Goal: Understand process/instructions: Learn how to perform a task or action

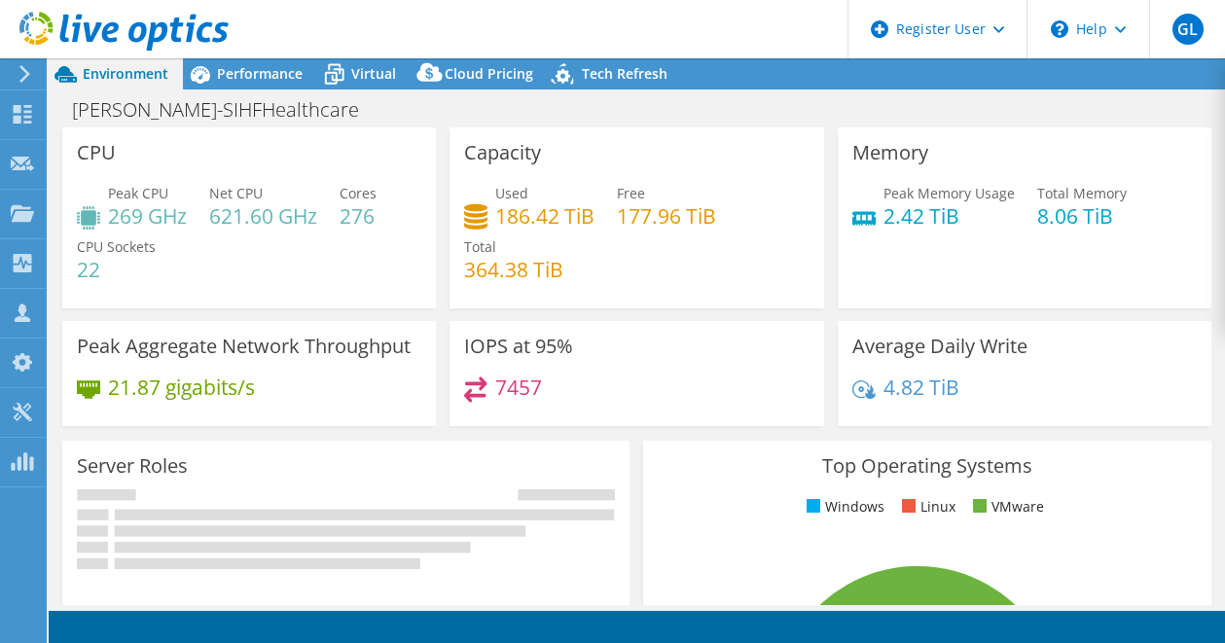
select select "USEast"
select select "USD"
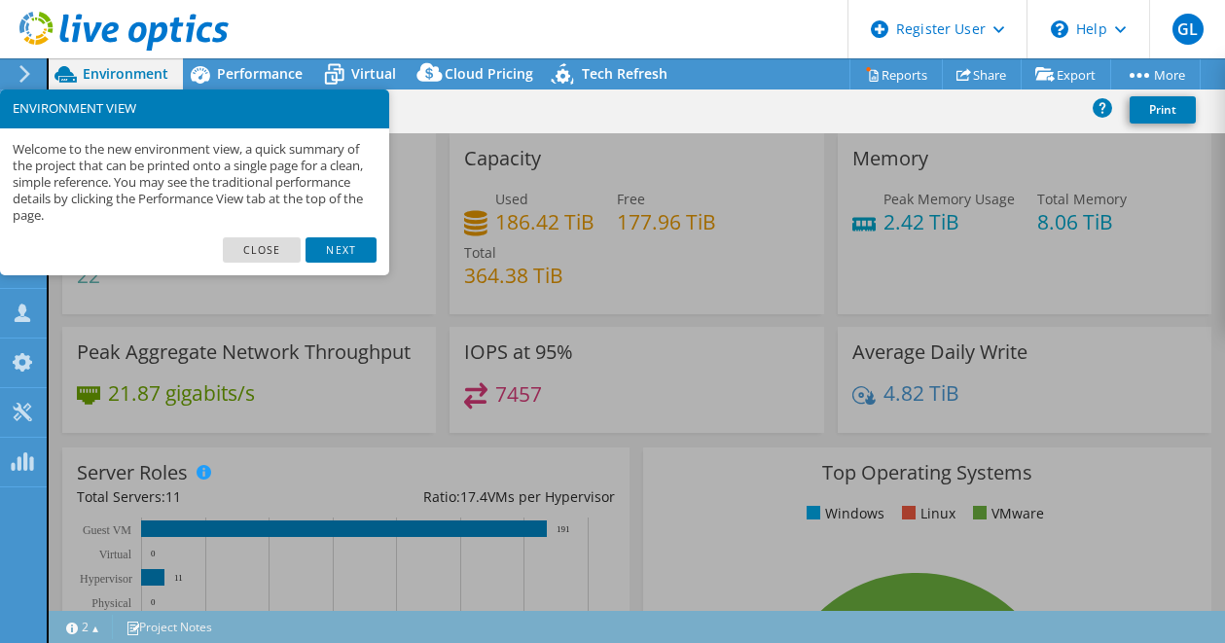
click at [328, 263] on footer "Close Next" at bounding box center [194, 256] width 389 height 39
click at [333, 248] on link "Next" at bounding box center [341, 249] width 70 height 25
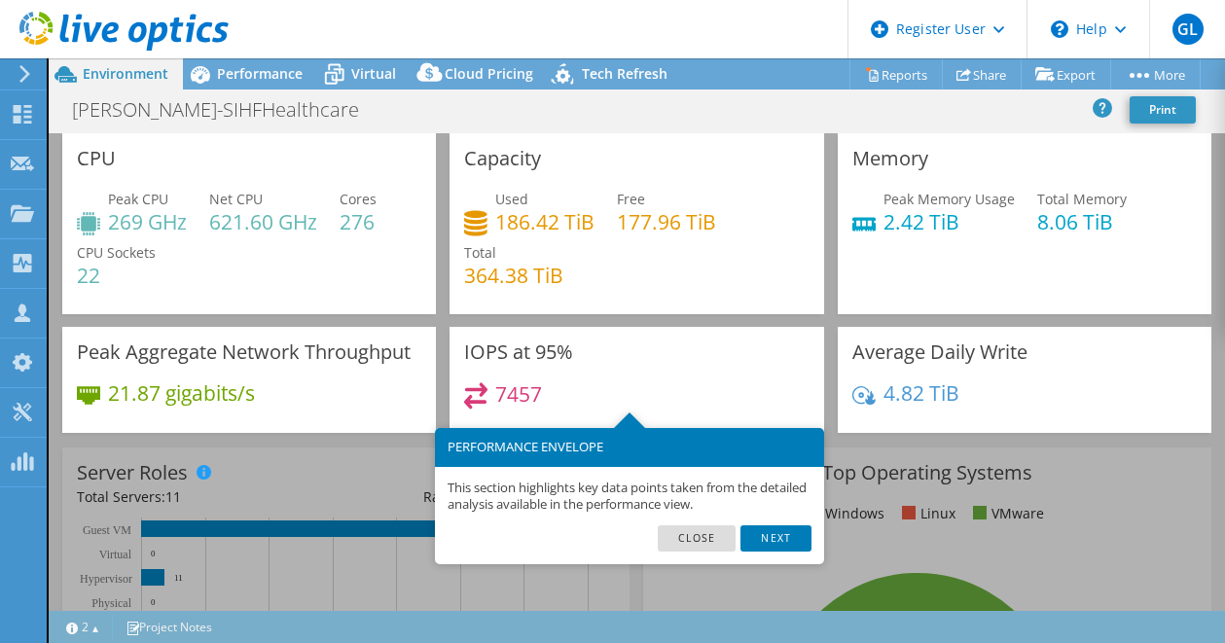
scroll to position [97, 0]
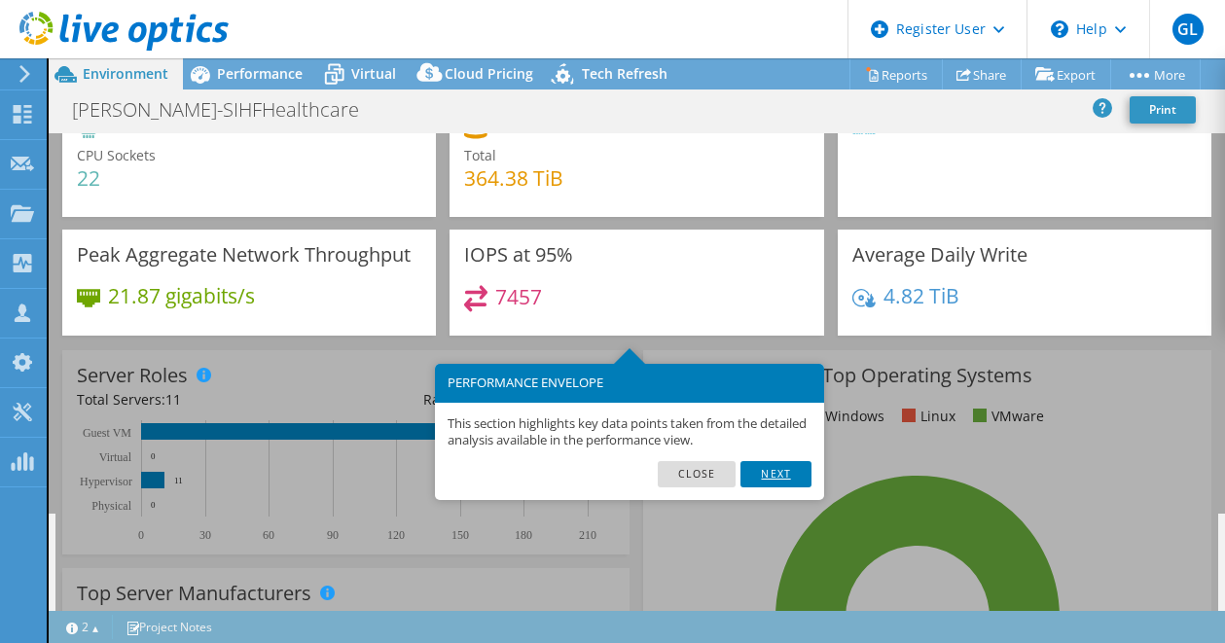
click at [763, 479] on link "Next" at bounding box center [775, 473] width 70 height 25
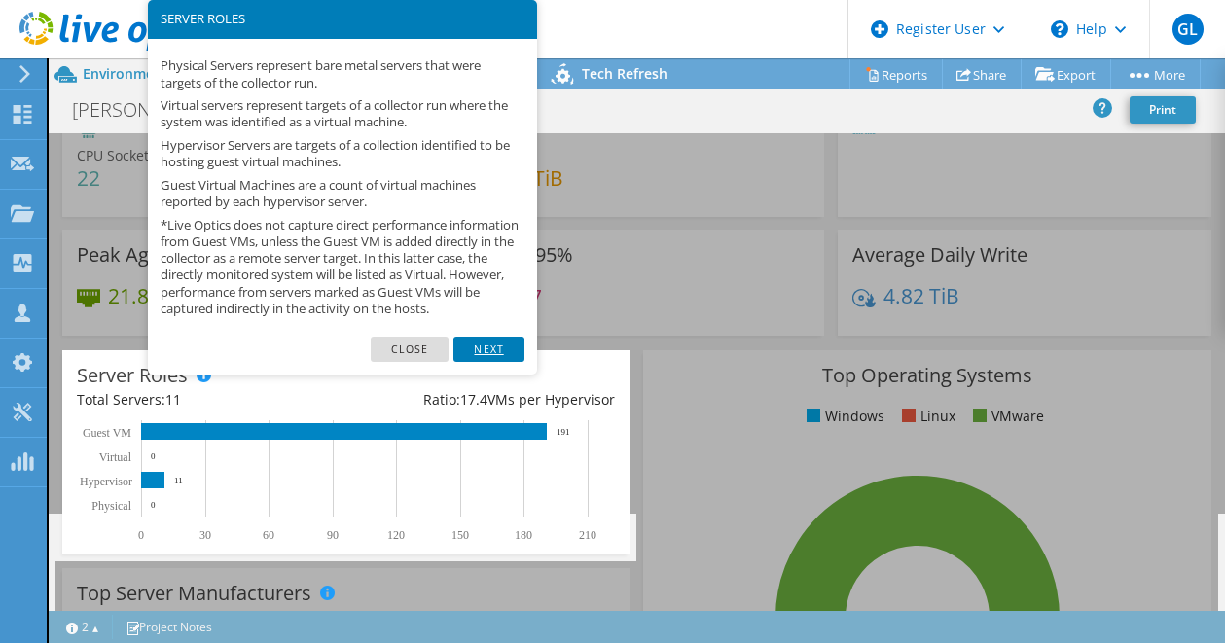
click at [486, 355] on link "Next" at bounding box center [488, 349] width 70 height 25
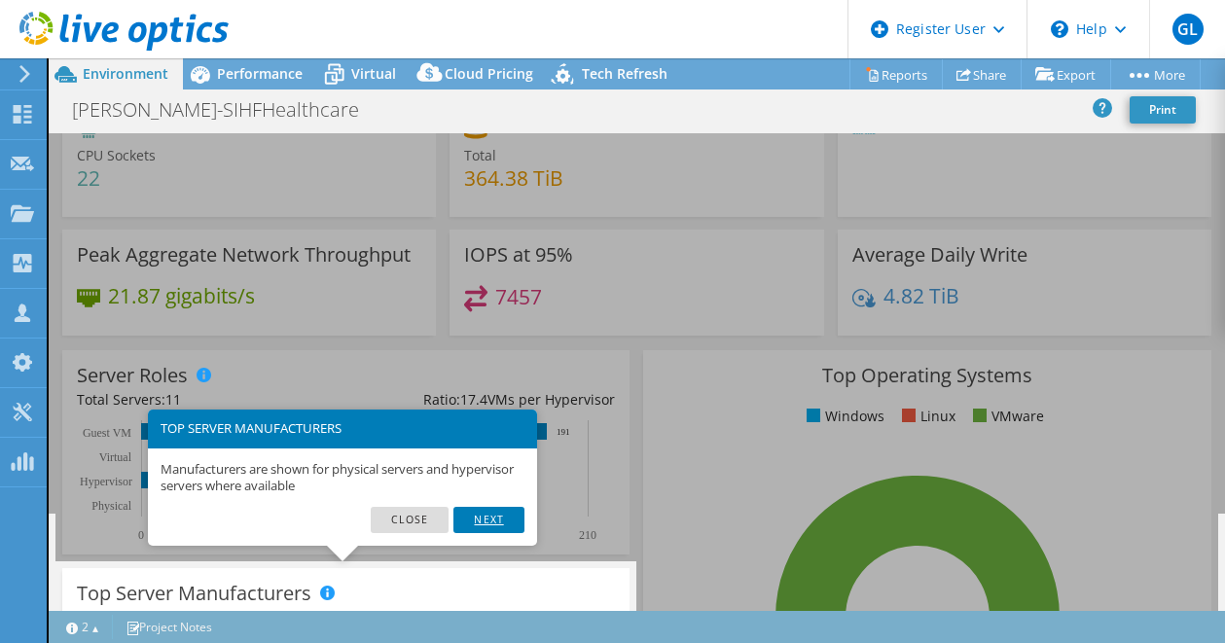
click at [489, 520] on link "Next" at bounding box center [488, 519] width 70 height 25
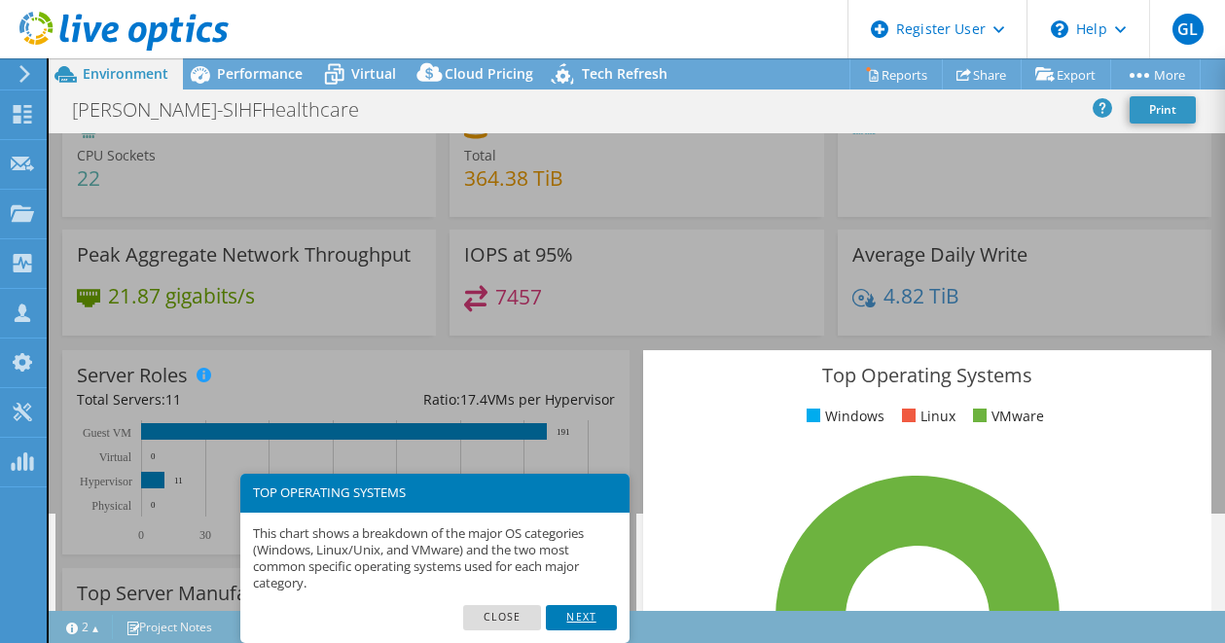
click at [563, 617] on link "Next" at bounding box center [581, 617] width 70 height 25
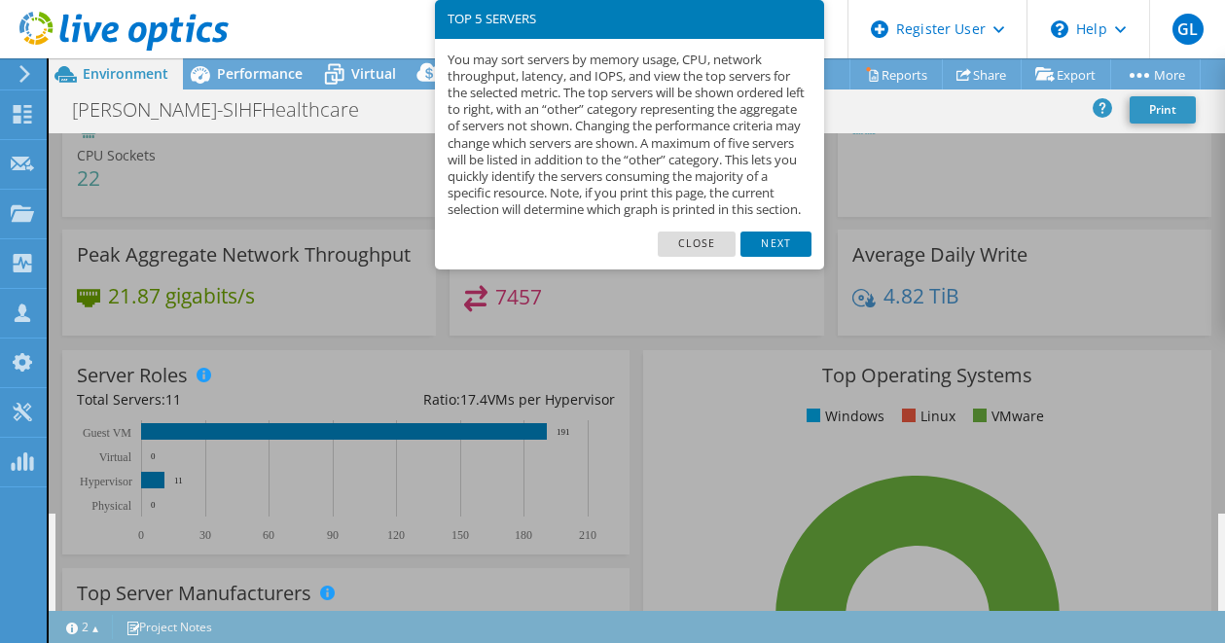
scroll to position [708, 0]
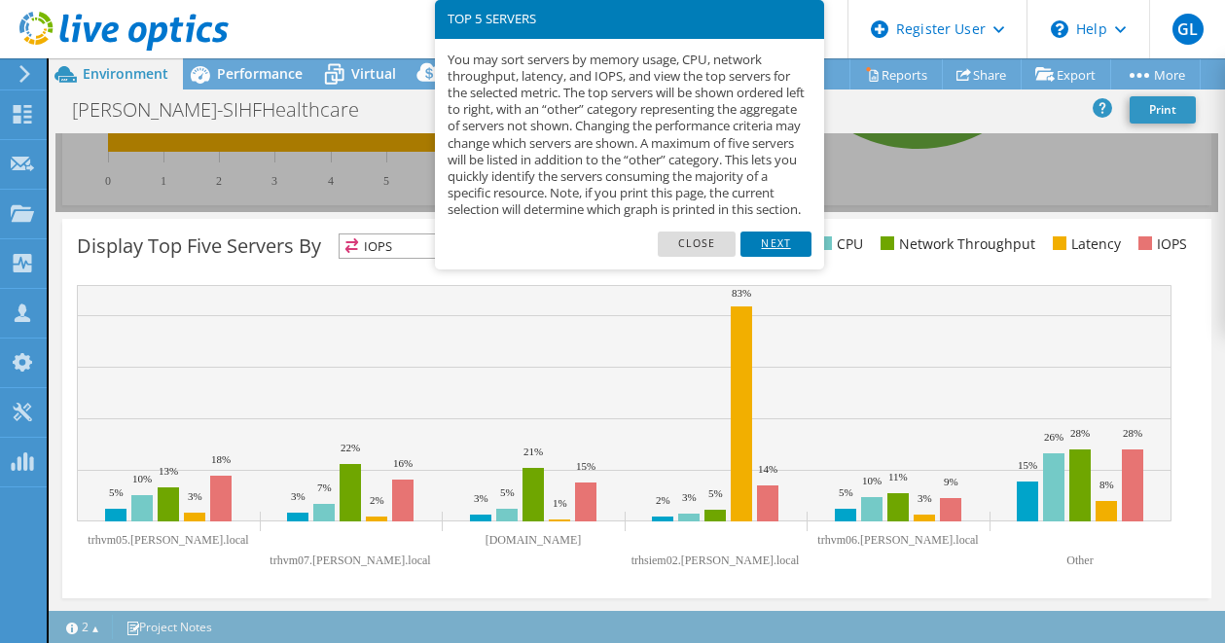
click at [760, 257] on link "Next" at bounding box center [775, 244] width 70 height 25
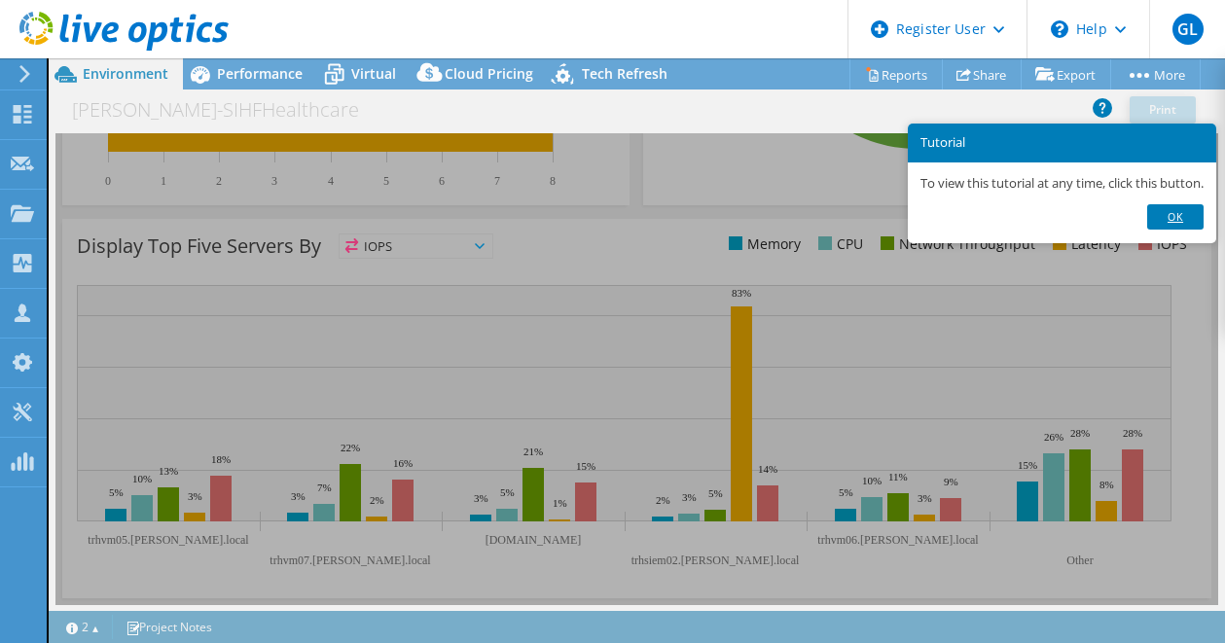
click at [1171, 217] on link "Ok" at bounding box center [1175, 216] width 56 height 25
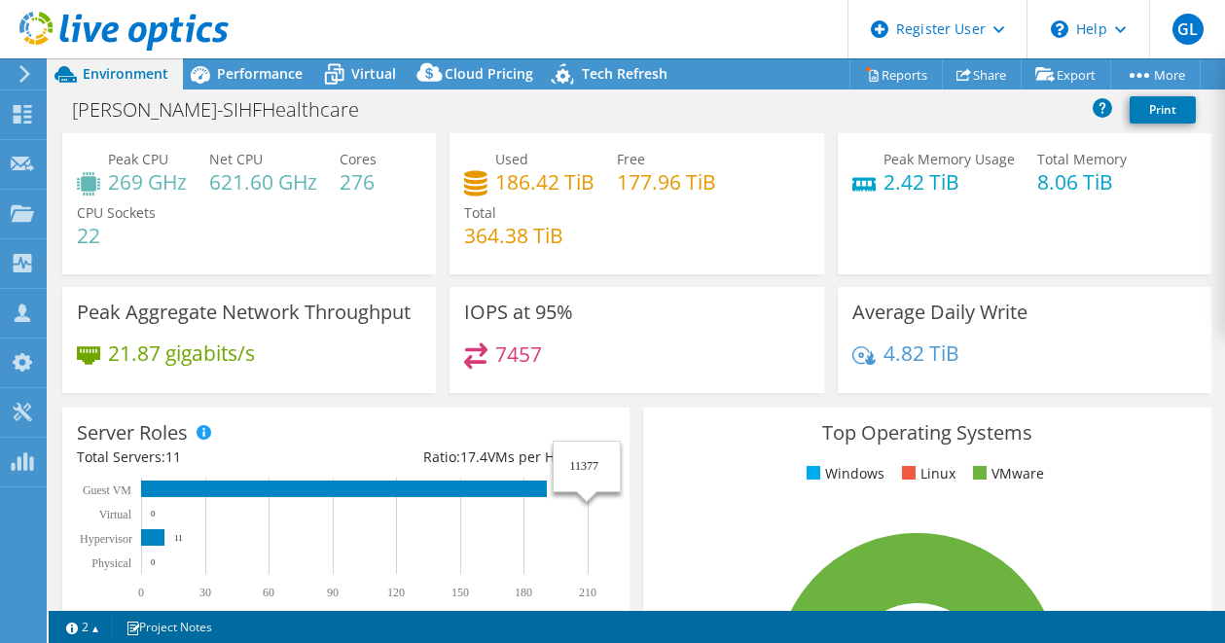
scroll to position [0, 0]
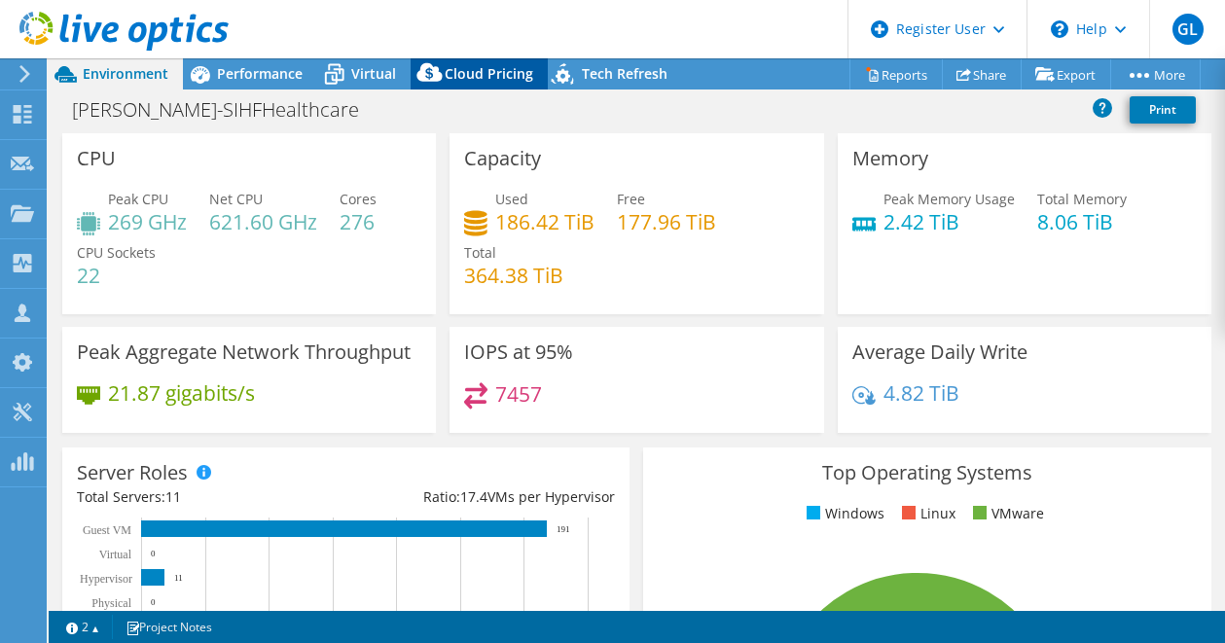
click at [432, 78] on icon at bounding box center [428, 72] width 25 height 18
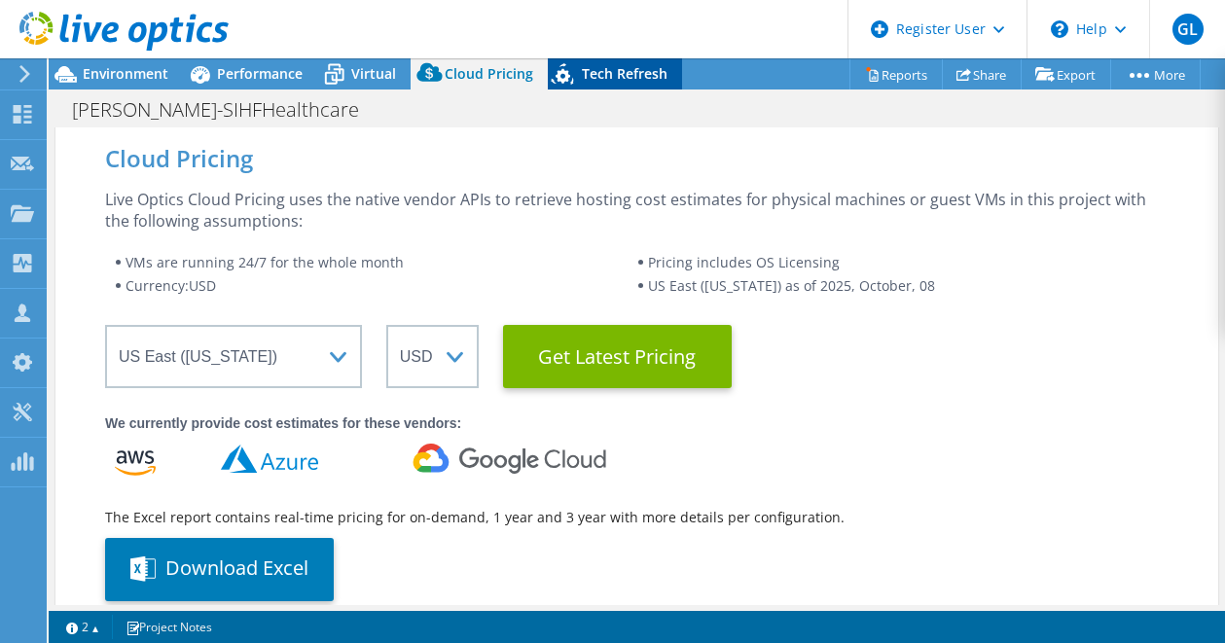
click at [589, 78] on span "Tech Refresh" at bounding box center [625, 73] width 86 height 18
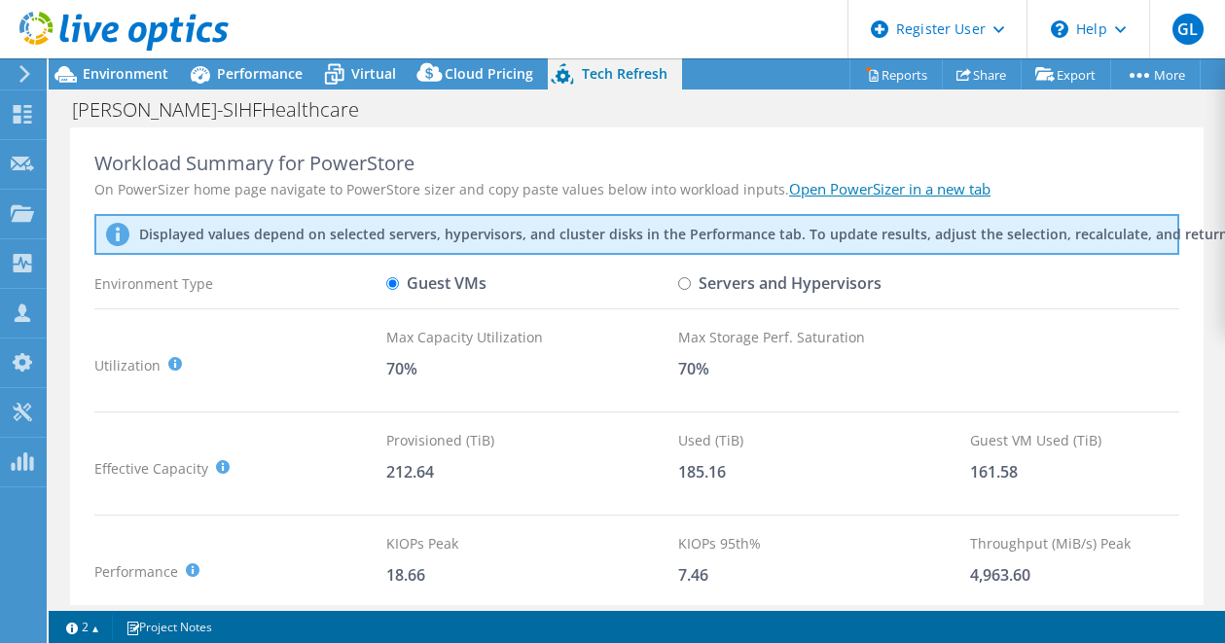
click at [689, 282] on input "Servers and Hypervisors" at bounding box center [684, 283] width 13 height 13
radio input "true"
radio input "false"
click at [491, 77] on span "Cloud Pricing" at bounding box center [489, 73] width 89 height 18
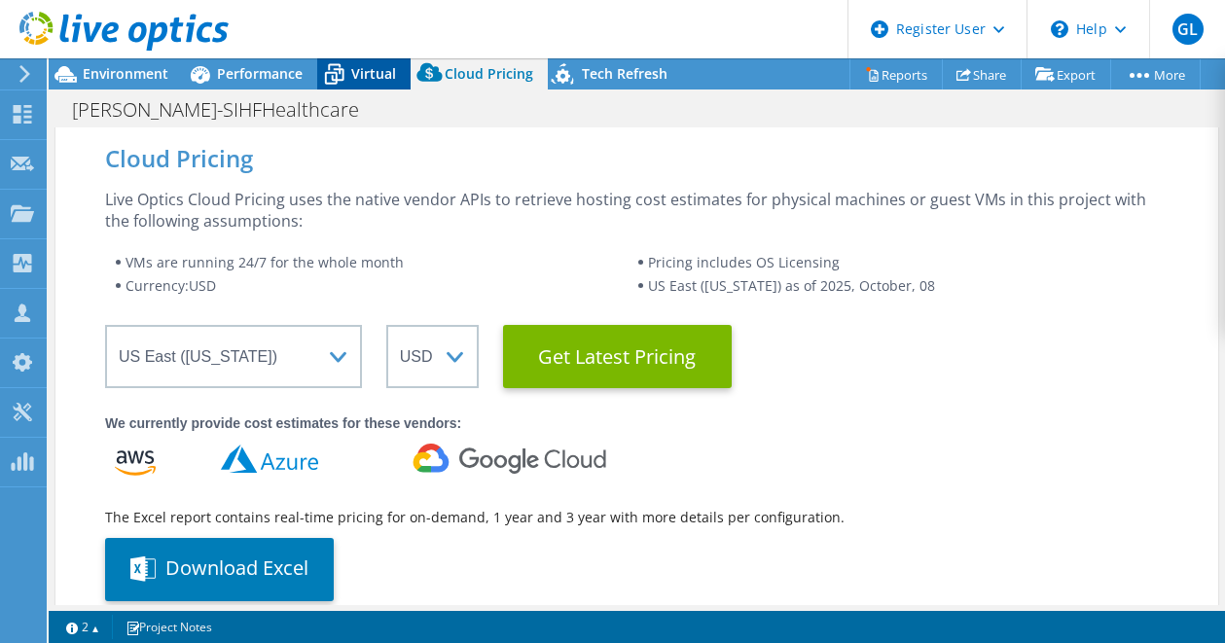
click at [385, 81] on span "Virtual" at bounding box center [373, 73] width 45 height 18
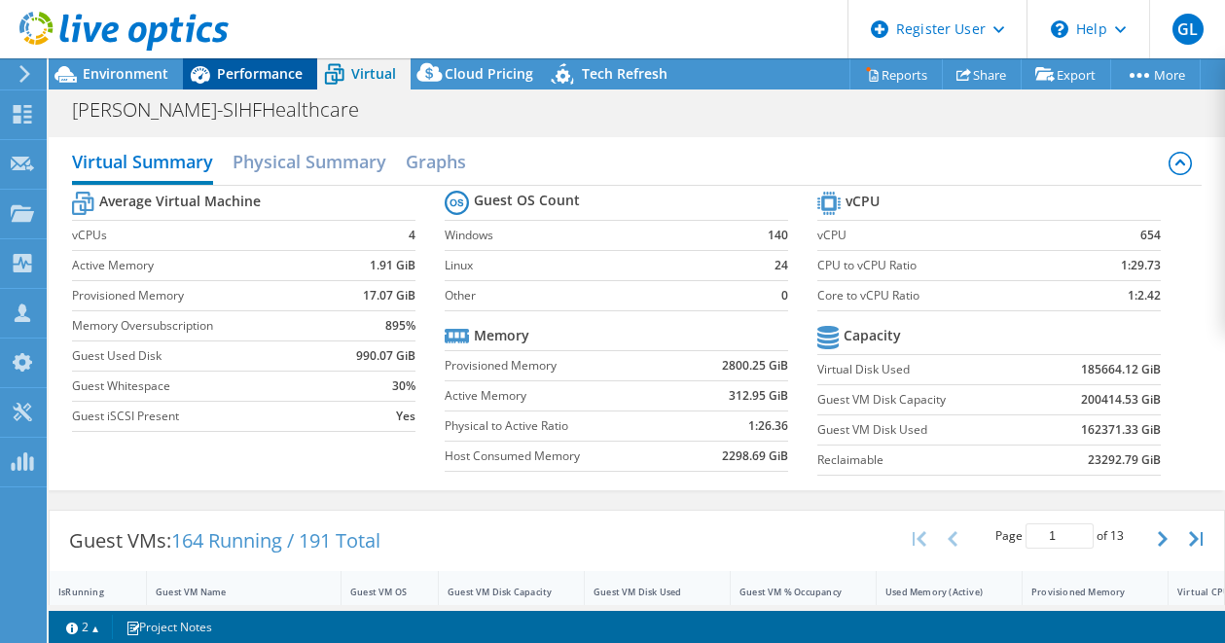
click at [258, 66] on span "Performance" at bounding box center [260, 73] width 86 height 18
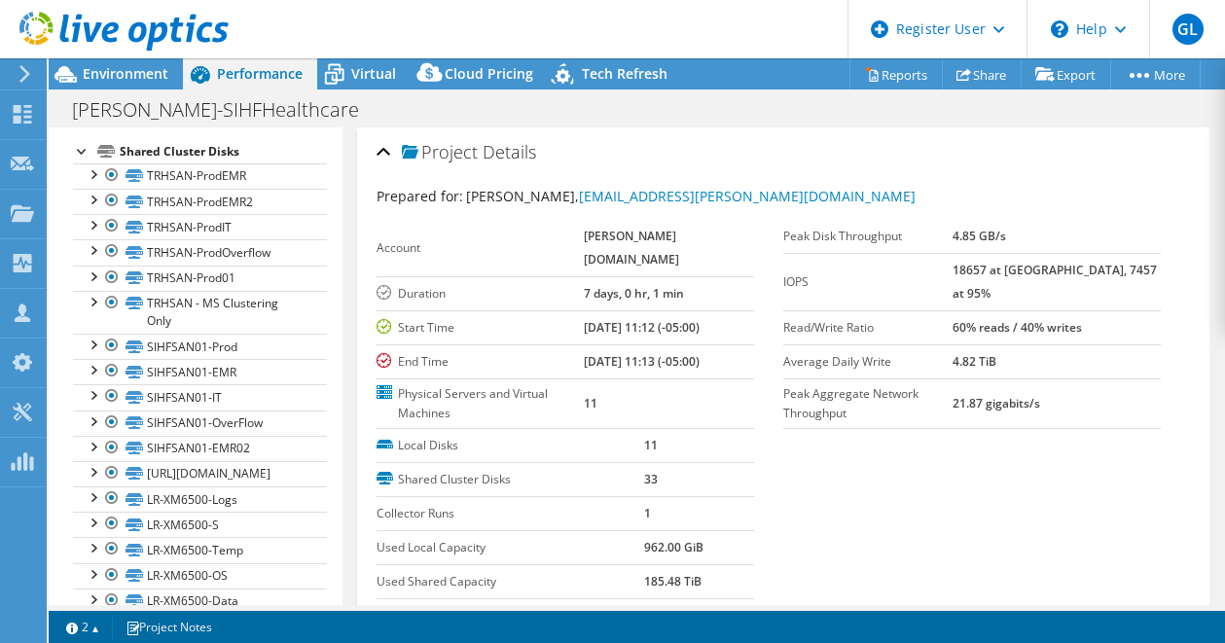
scroll to position [681, 0]
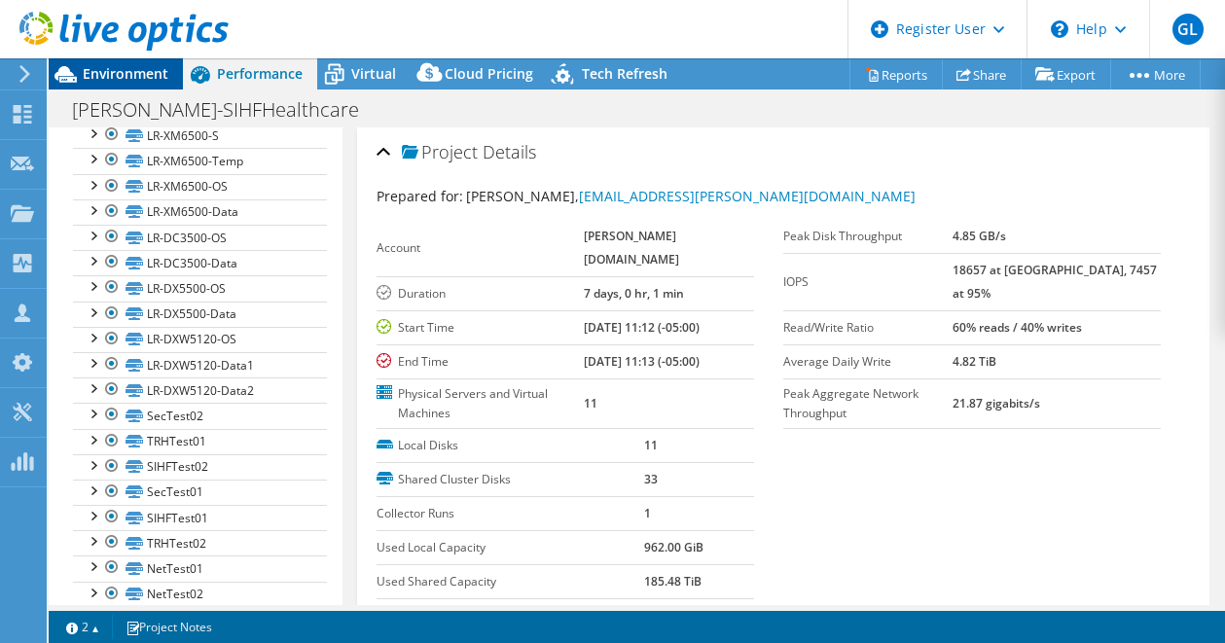
click at [98, 76] on span "Environment" at bounding box center [126, 73] width 86 height 18
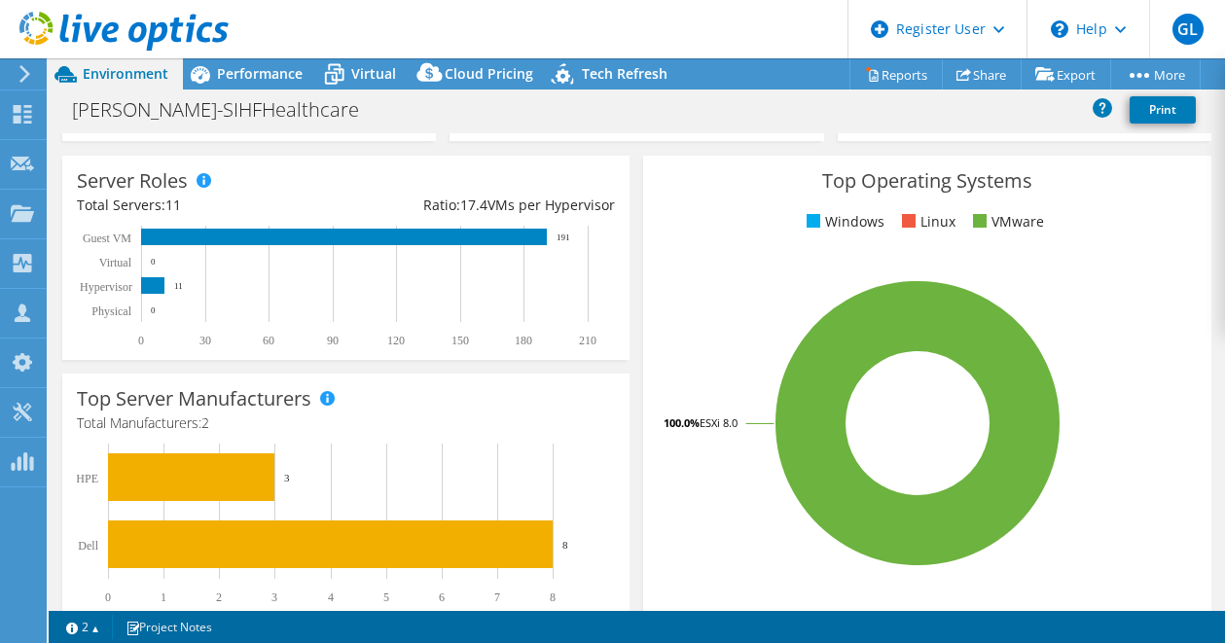
scroll to position [708, 0]
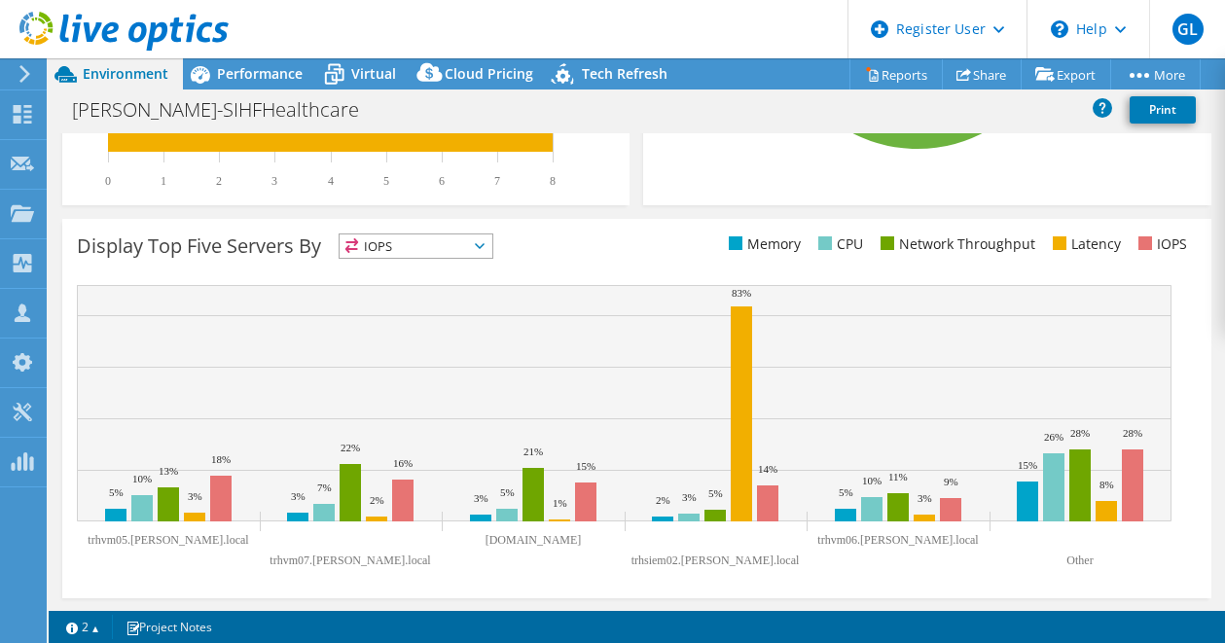
click at [473, 247] on span "IOPS" at bounding box center [416, 245] width 153 height 23
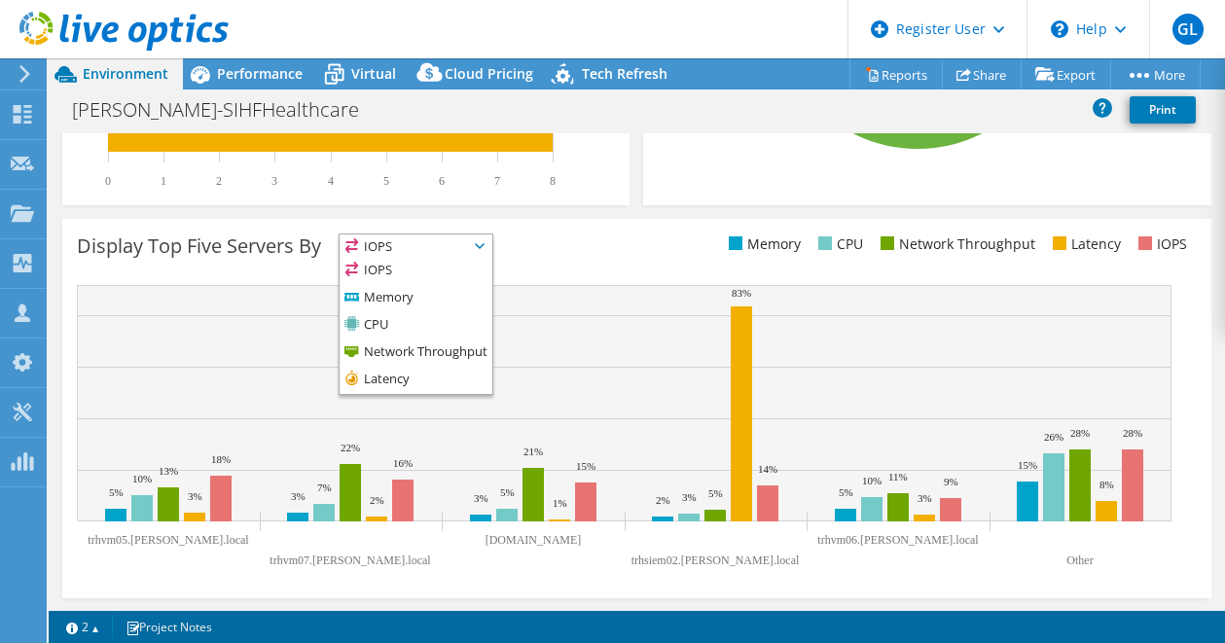
click at [473, 247] on span "IOPS" at bounding box center [416, 245] width 153 height 23
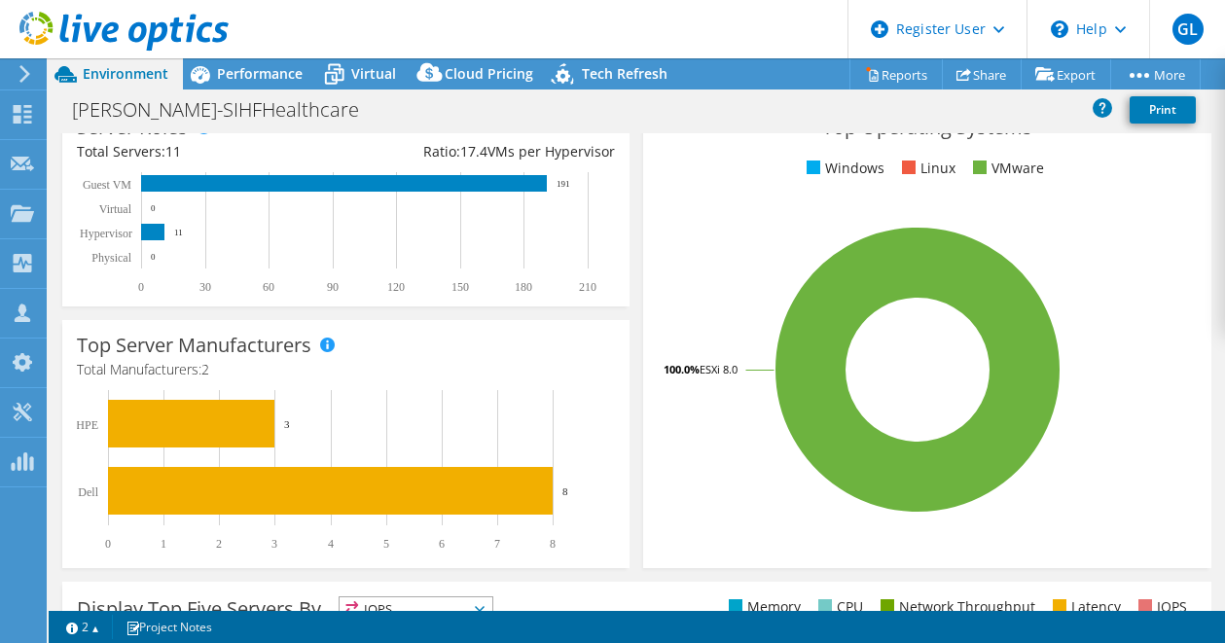
scroll to position [319, 0]
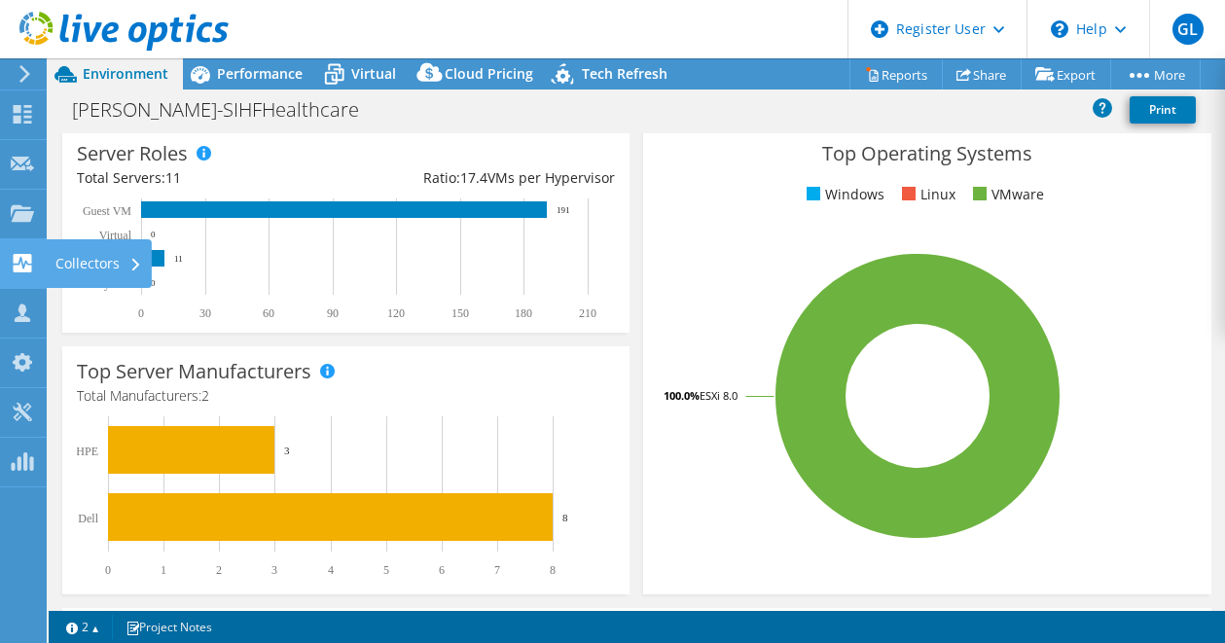
click at [20, 262] on use at bounding box center [23, 263] width 18 height 18
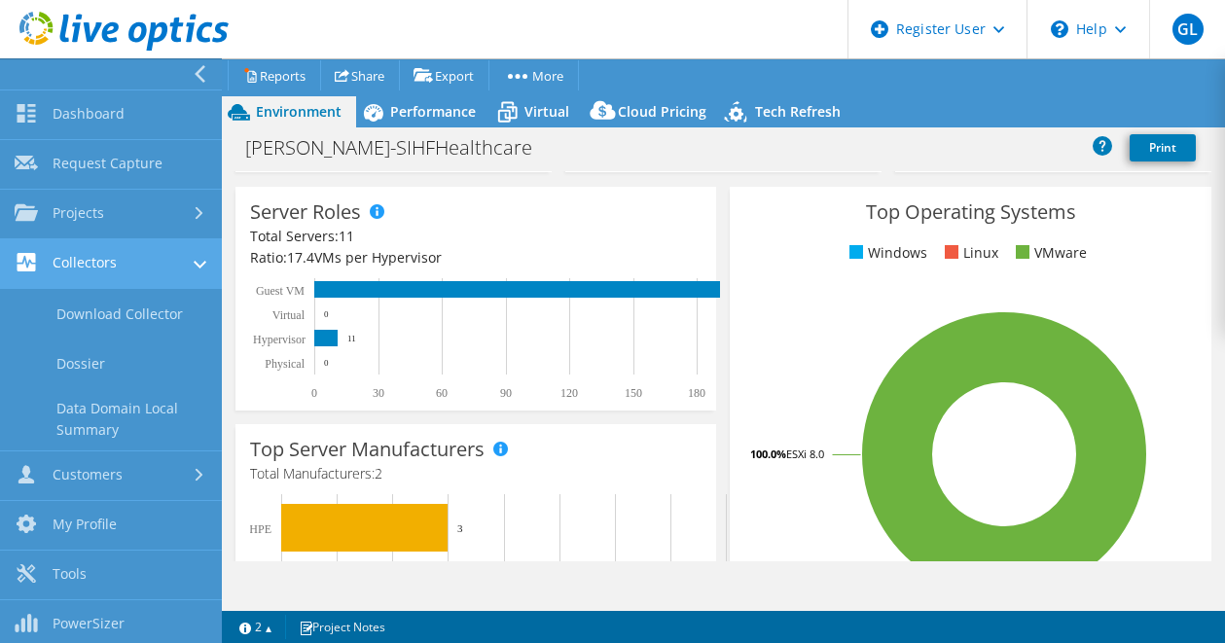
click at [68, 265] on link "Collectors" at bounding box center [111, 264] width 222 height 50
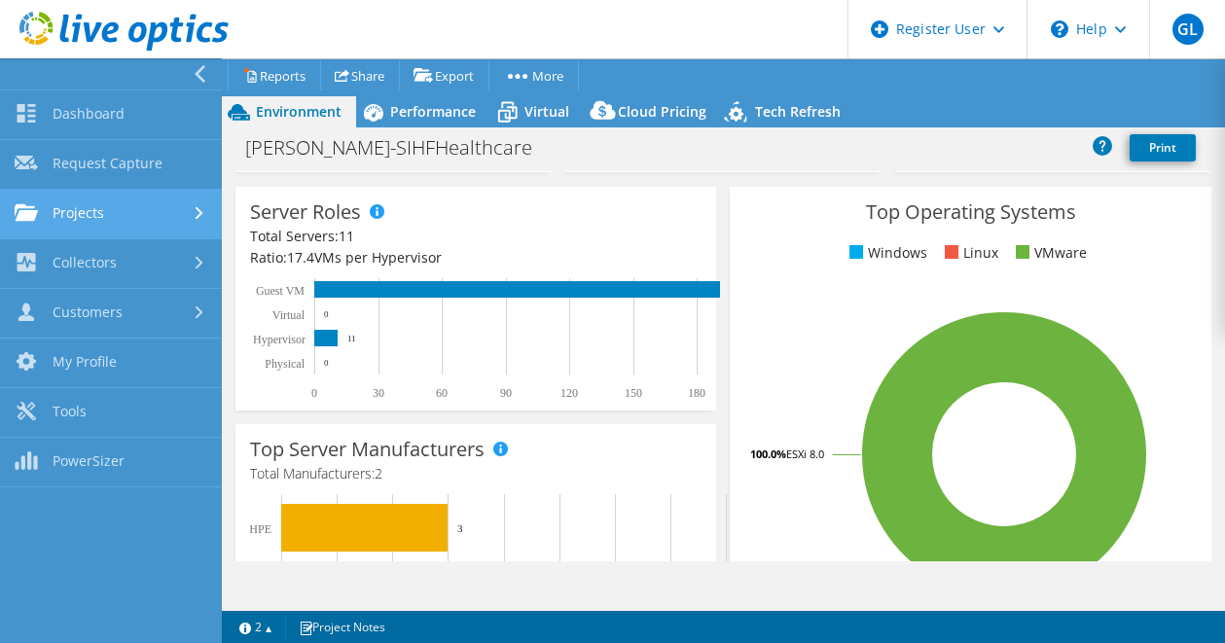
click at [91, 218] on link "Projects" at bounding box center [111, 215] width 222 height 50
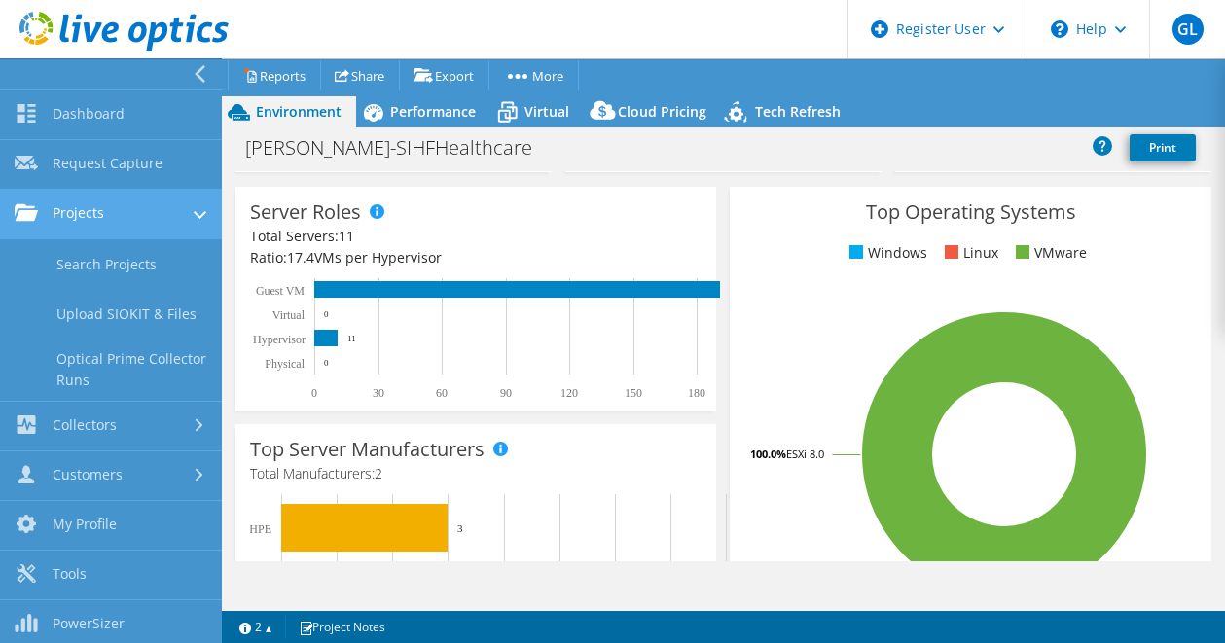
click at [91, 218] on link "Projects" at bounding box center [111, 215] width 222 height 50
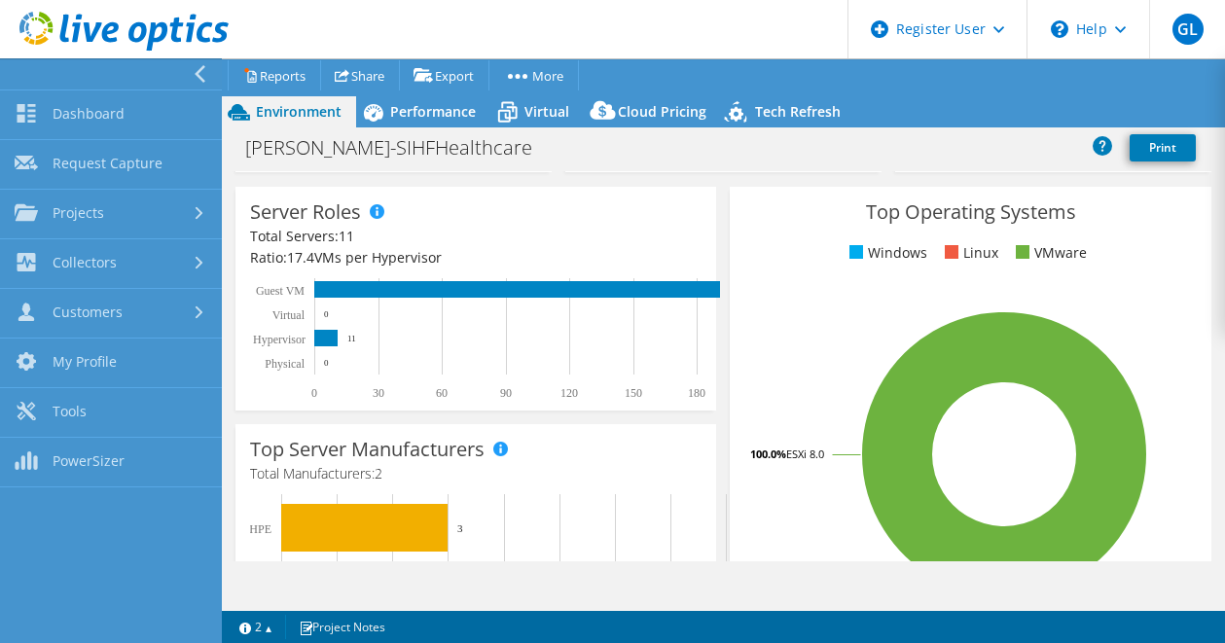
click at [201, 74] on icon at bounding box center [200, 74] width 15 height 18
